Goal: Transaction & Acquisition: Purchase product/service

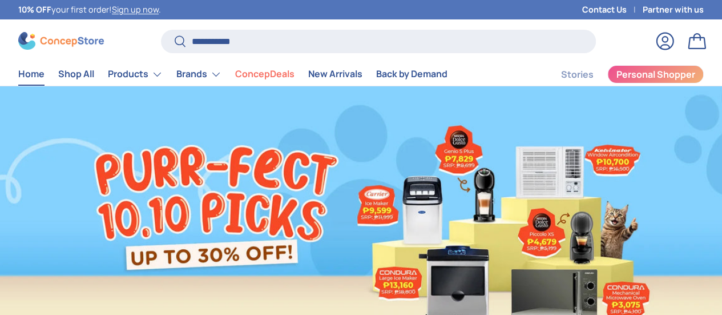
type input "**********"
click at [161, 29] on button "Search" at bounding box center [174, 42] width 26 height 27
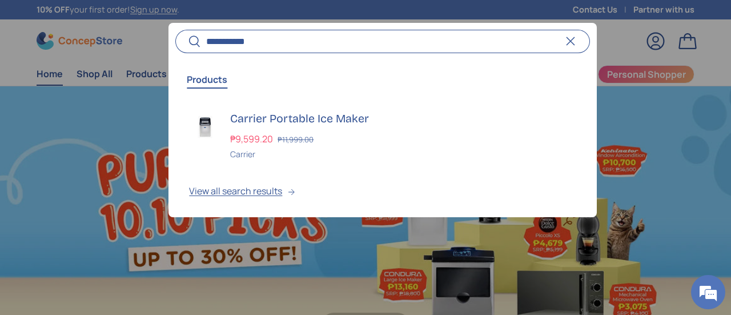
scroll to position [2856, 4390]
